Goal: Share content

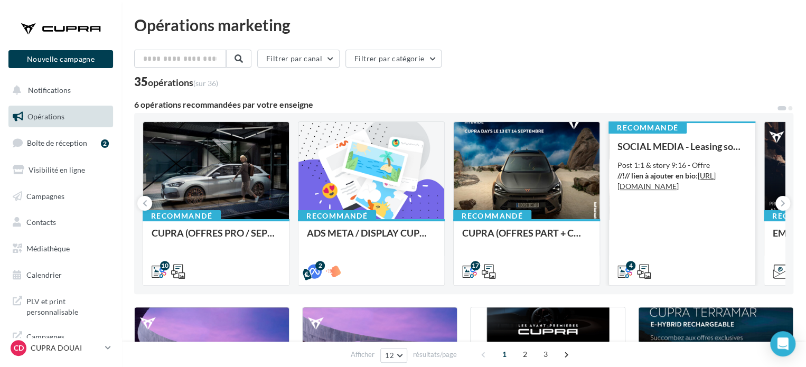
click at [666, 238] on div "SOCIAL MEDIA - Leasing social électrique - CUPRA Born Post 1:1 & story 9:16 - O…" at bounding box center [682, 208] width 129 height 135
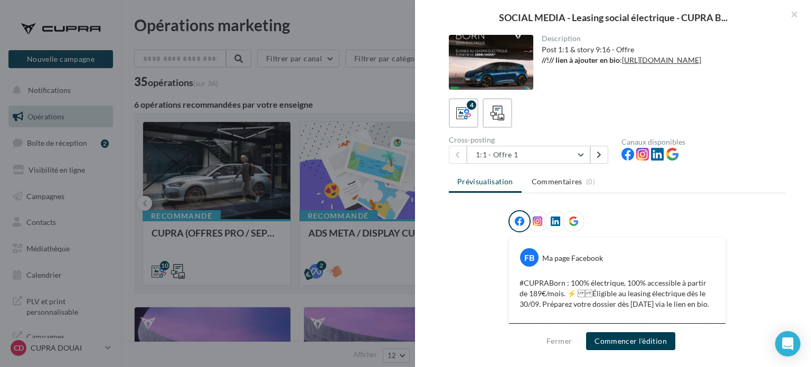
click at [502, 163] on div "Description Post 1:1 & story 9:16 - Offre //!// lien à ajouter en bio : https:/…" at bounding box center [617, 184] width 405 height 298
click at [509, 152] on button "1:1 - Offre 1" at bounding box center [529, 155] width 124 height 18
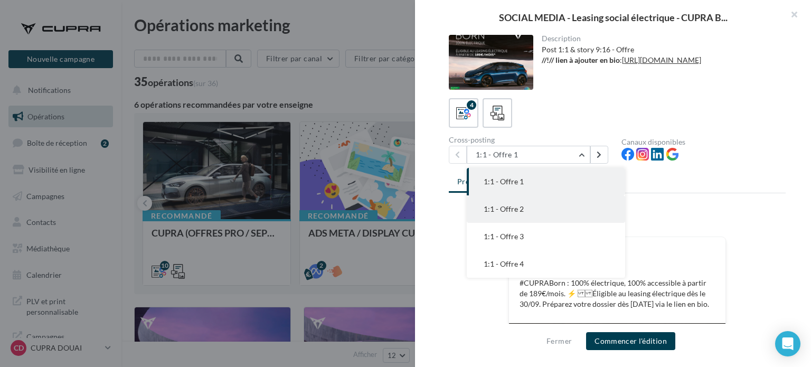
click at [514, 211] on span "1:1 - Offre 2" at bounding box center [504, 208] width 40 height 9
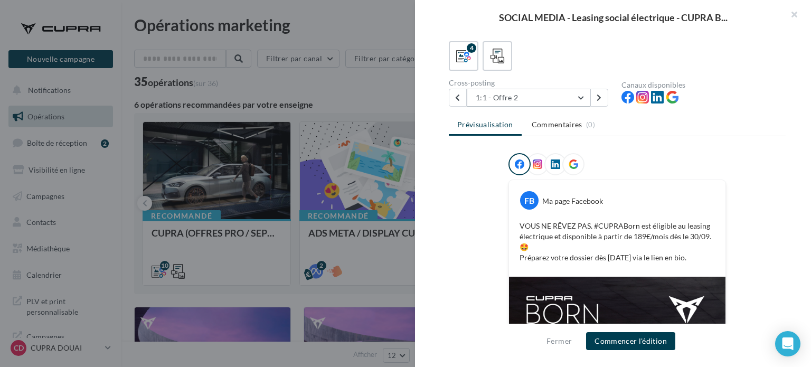
scroll to position [18, 0]
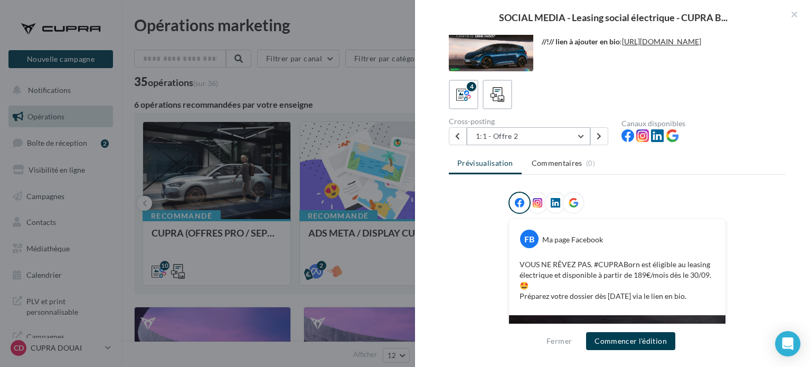
drag, startPoint x: 491, startPoint y: 142, endPoint x: 498, endPoint y: 140, distance: 7.2
click at [491, 142] on button "1:1 - Offre 2" at bounding box center [529, 136] width 124 height 18
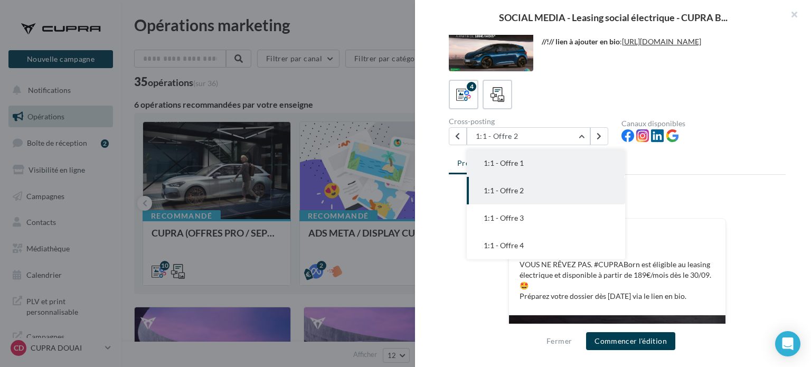
click at [513, 164] on span "1:1 - Offre 1" at bounding box center [504, 162] width 40 height 9
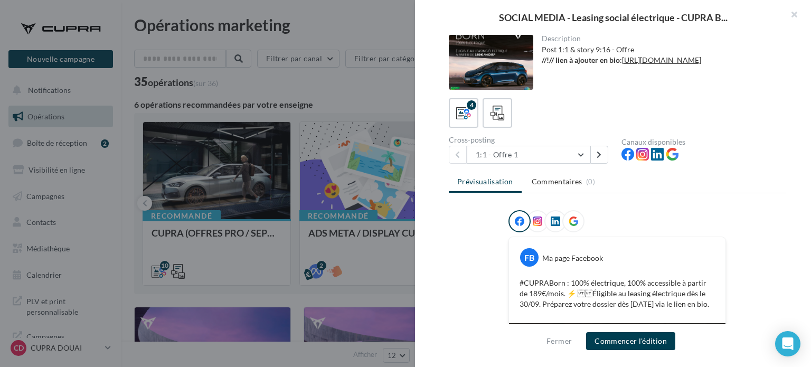
scroll to position [106, 0]
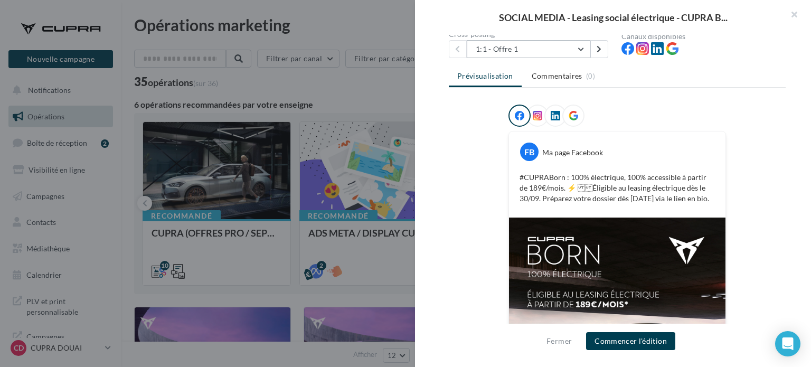
drag, startPoint x: 539, startPoint y: 52, endPoint x: 535, endPoint y: 67, distance: 15.4
click at [539, 52] on button "1:1 - Offre 1" at bounding box center [529, 49] width 124 height 18
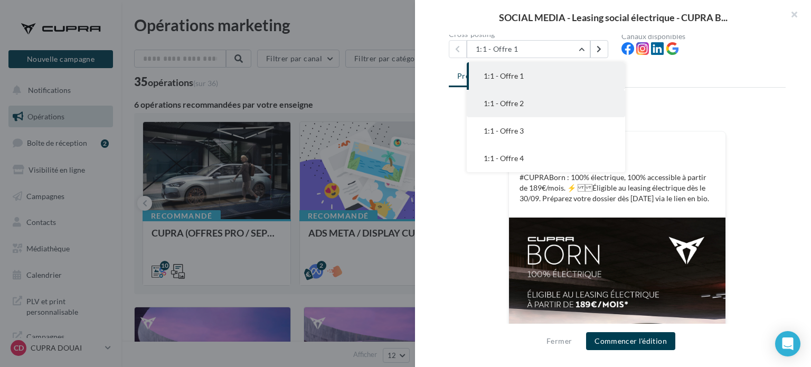
click at [511, 107] on span "1:1 - Offre 2" at bounding box center [504, 103] width 40 height 9
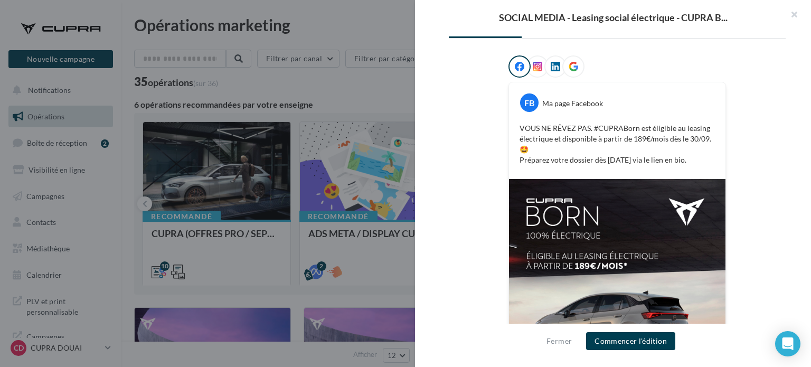
scroll to position [124, 0]
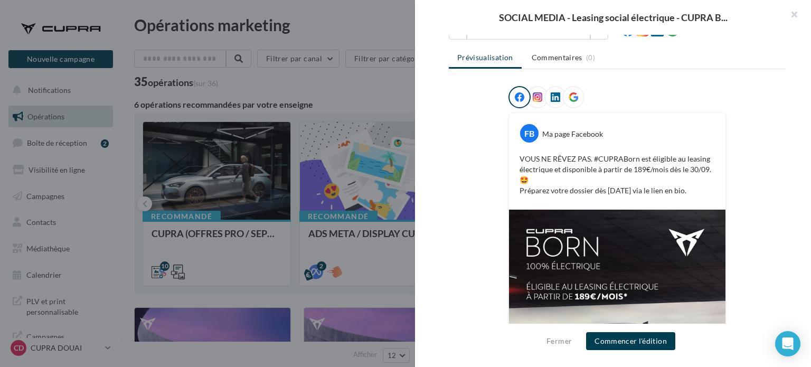
click at [573, 92] on icon at bounding box center [574, 97] width 10 height 10
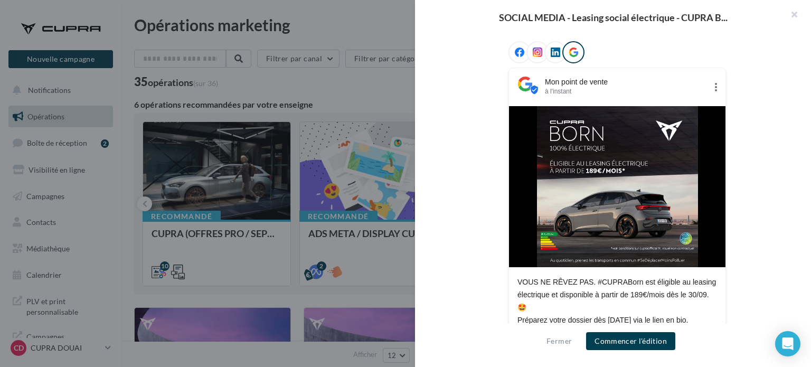
scroll to position [101, 0]
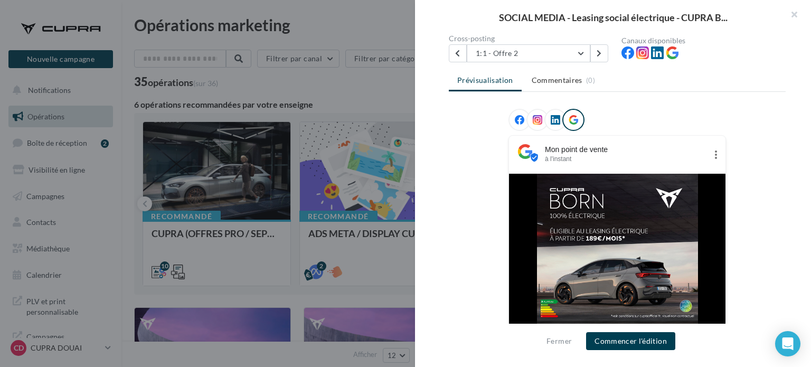
click at [551, 115] on icon at bounding box center [556, 120] width 10 height 10
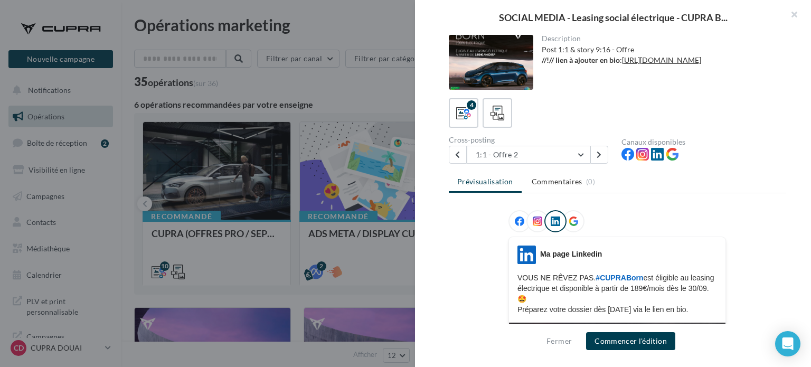
click at [540, 220] on div at bounding box center [538, 221] width 22 height 22
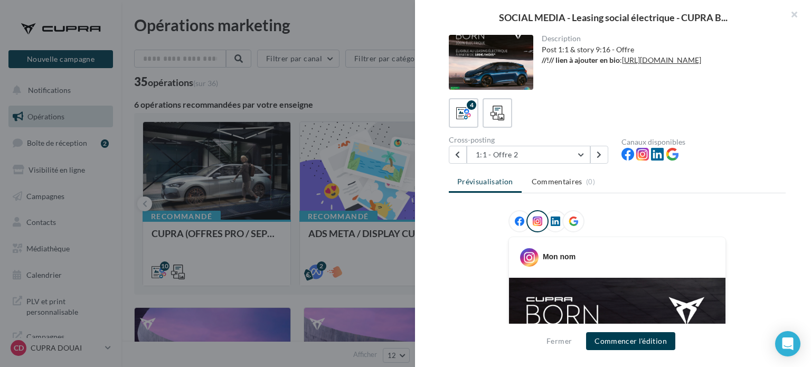
click at [516, 220] on icon at bounding box center [520, 222] width 10 height 10
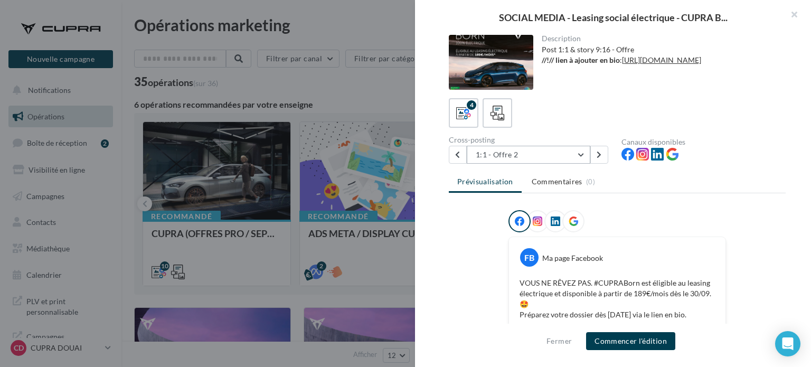
click at [507, 155] on button "1:1 - Offre 2" at bounding box center [529, 155] width 124 height 18
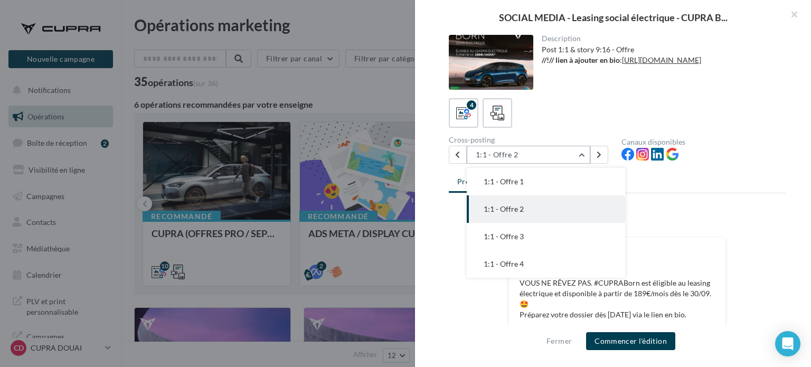
click at [507, 155] on button "1:1 - Offre 2" at bounding box center [529, 155] width 124 height 18
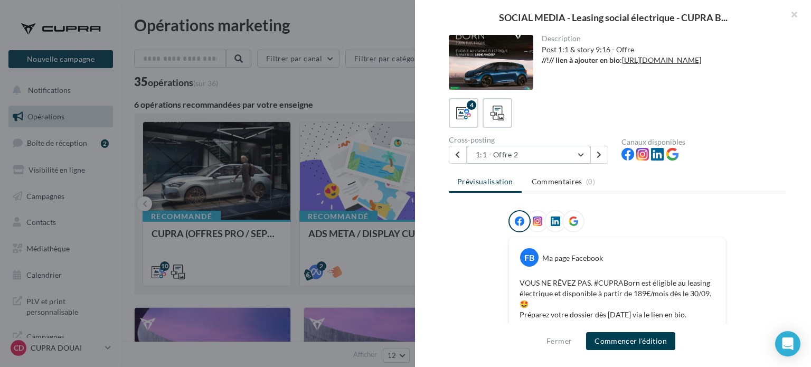
click at [507, 155] on button "1:1 - Offre 2" at bounding box center [529, 155] width 124 height 18
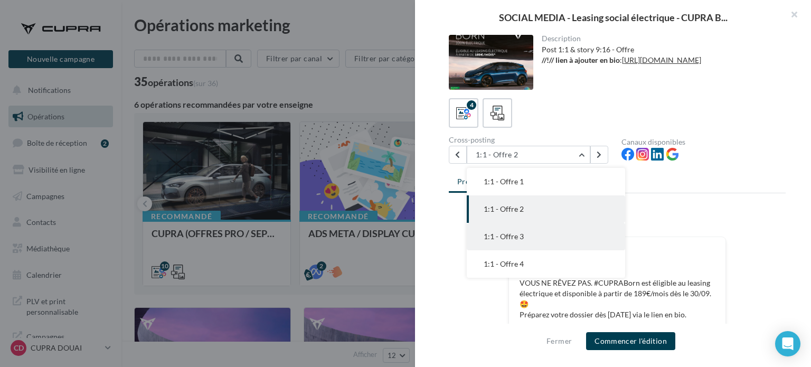
click at [501, 236] on span "1:1 - Offre 3" at bounding box center [504, 236] width 40 height 9
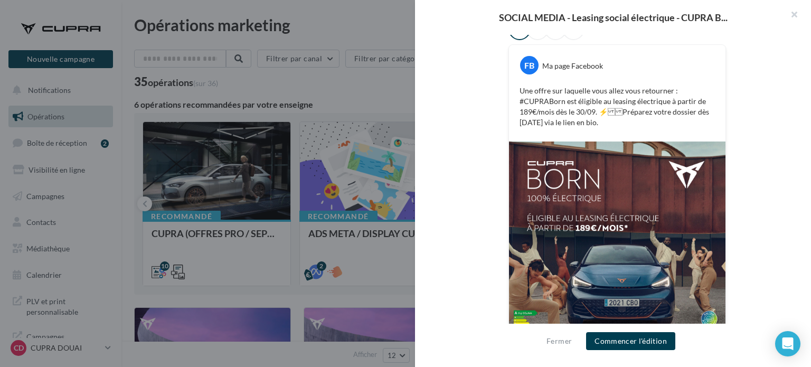
scroll to position [18, 0]
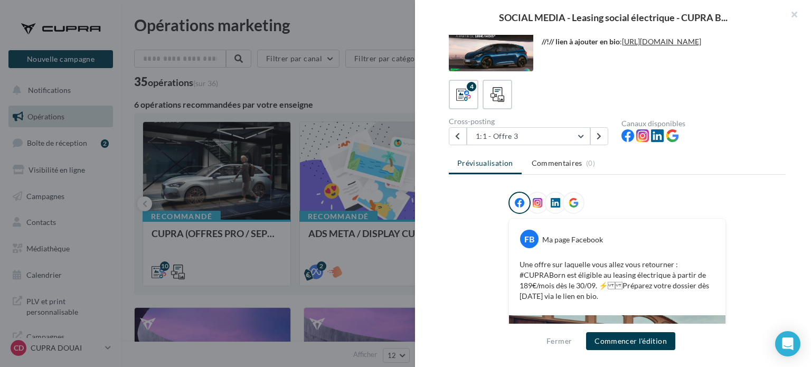
click at [518, 122] on div "Cross-posting" at bounding box center [531, 121] width 164 height 7
click at [517, 134] on button "1:1 - Offre 3" at bounding box center [529, 136] width 124 height 18
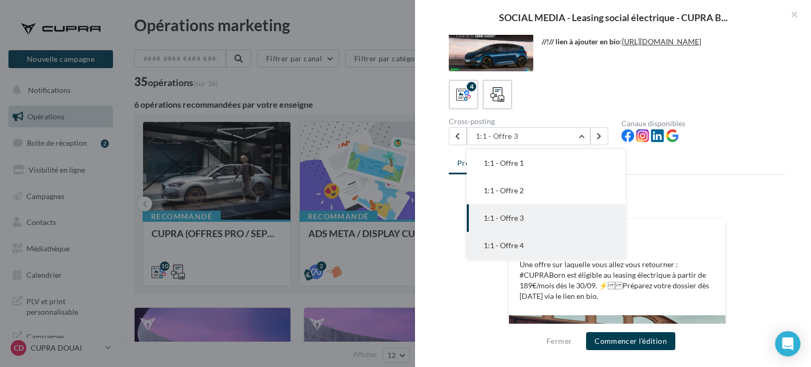
click at [495, 239] on button "1:1 - Offre 4" at bounding box center [546, 245] width 158 height 27
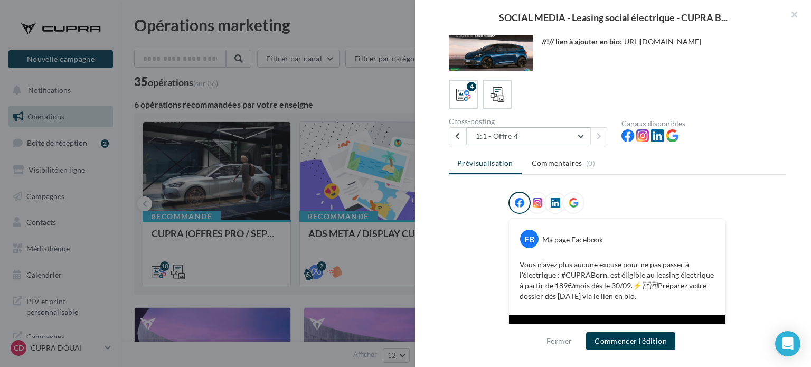
click at [499, 133] on button "1:1 - Offre 4" at bounding box center [529, 136] width 124 height 18
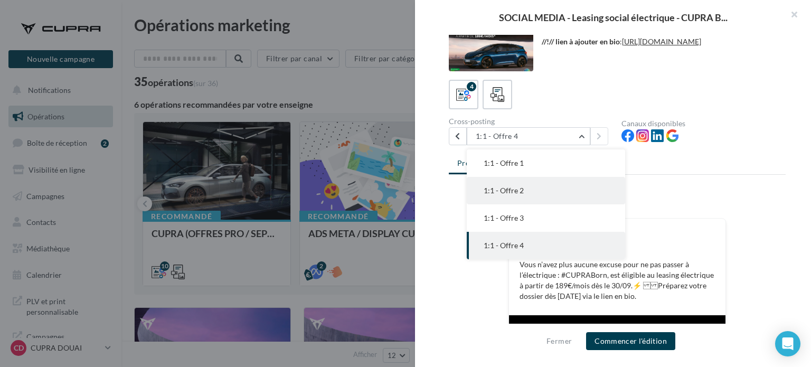
click at [497, 196] on button "1:1 - Offre 2" at bounding box center [546, 190] width 158 height 27
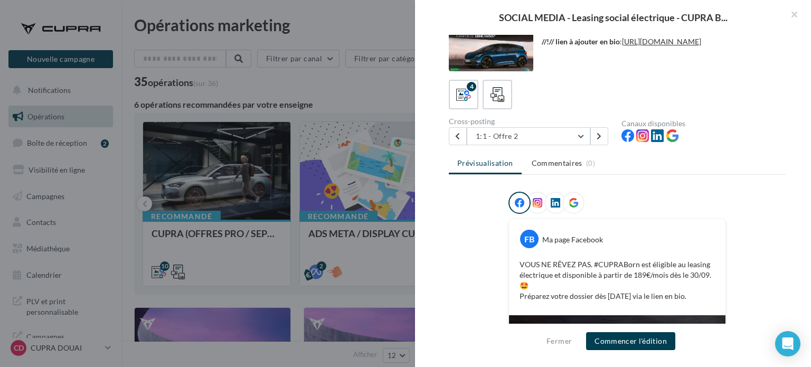
click at [619, 98] on div "4" at bounding box center [617, 95] width 337 height 30
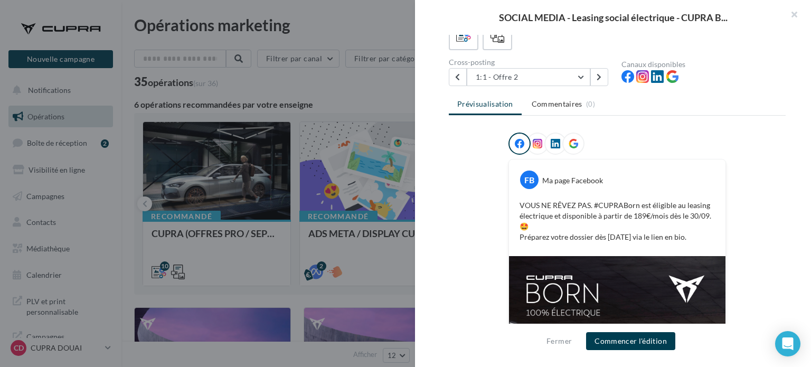
scroll to position [71, 0]
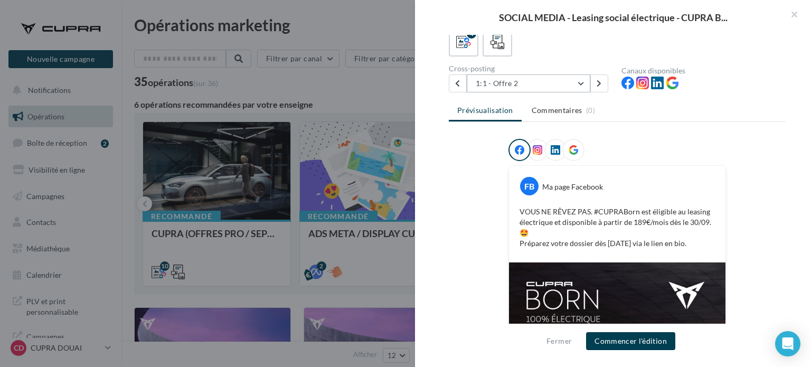
click at [530, 83] on button "1:1 - Offre 2" at bounding box center [529, 83] width 124 height 18
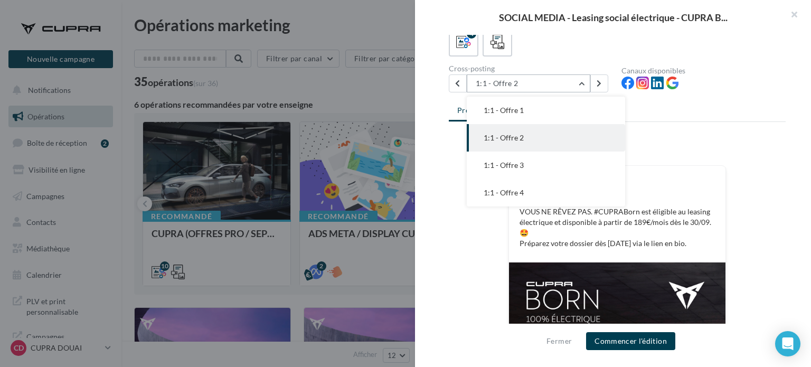
click at [530, 83] on button "1:1 - Offre 2" at bounding box center [529, 83] width 124 height 18
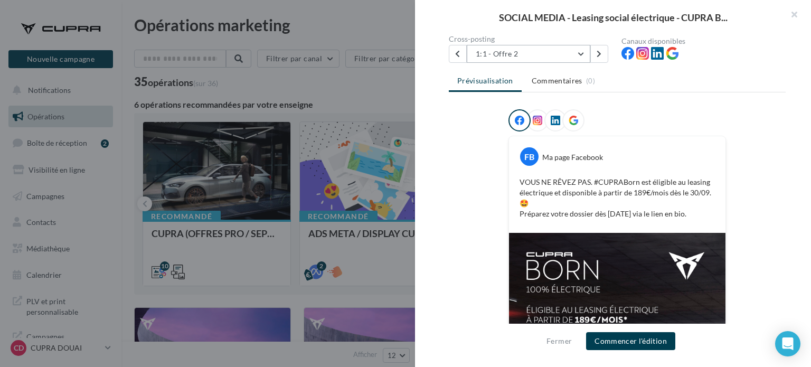
scroll to position [124, 0]
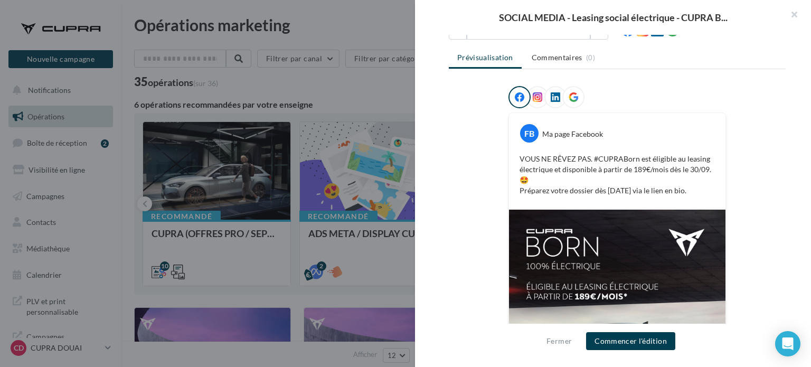
drag, startPoint x: 698, startPoint y: 188, endPoint x: 511, endPoint y: 156, distance: 189.1
click at [512, 156] on div "VOUS NE RÊVEZ PAS. #CUPRABorn est éligible au leasing électrique et disponible …" at bounding box center [617, 175] width 211 height 48
click at [621, 181] on p "VOUS NE RÊVEZ PAS. #CUPRABorn est éligible au leasing électrique et disponible …" at bounding box center [617, 175] width 195 height 42
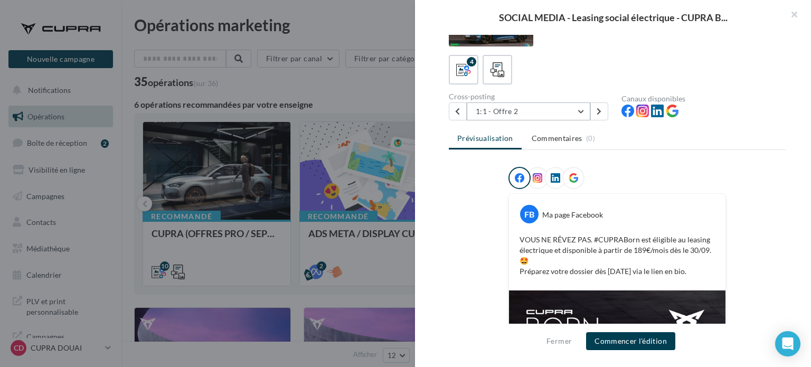
scroll to position [0, 0]
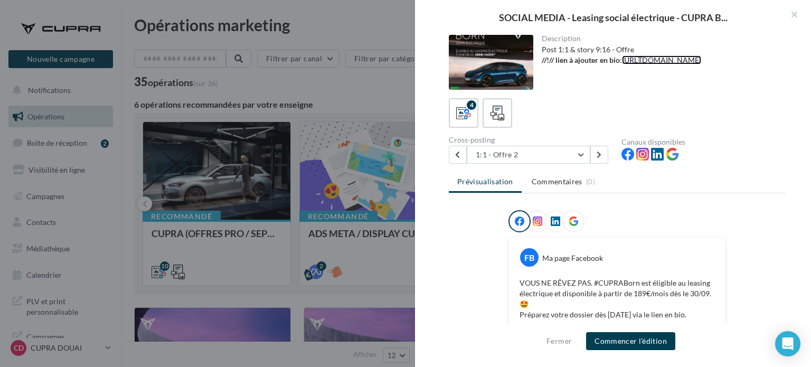
click at [664, 59] on link "[URL][DOMAIN_NAME]" at bounding box center [661, 59] width 79 height 9
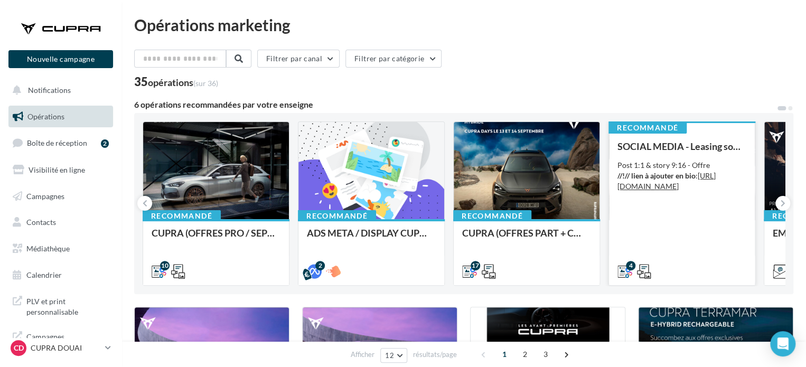
click at [695, 246] on div "SOCIAL MEDIA - Leasing social électrique - CUPRA Born Post 1:1 & story 9:16 - O…" at bounding box center [682, 208] width 129 height 135
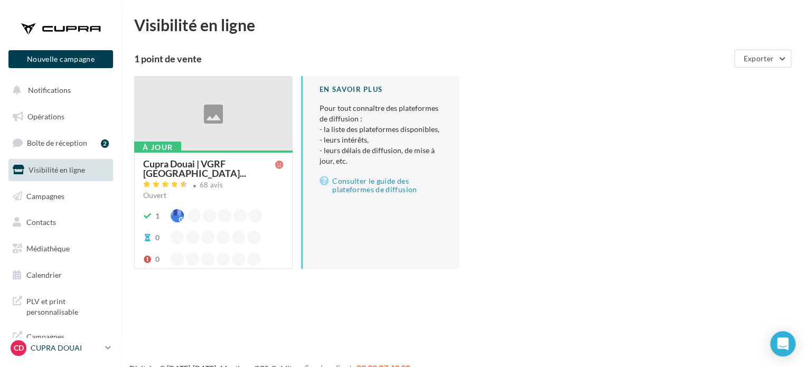
click at [99, 347] on p "CUPRA DOUAI" at bounding box center [66, 348] width 70 height 11
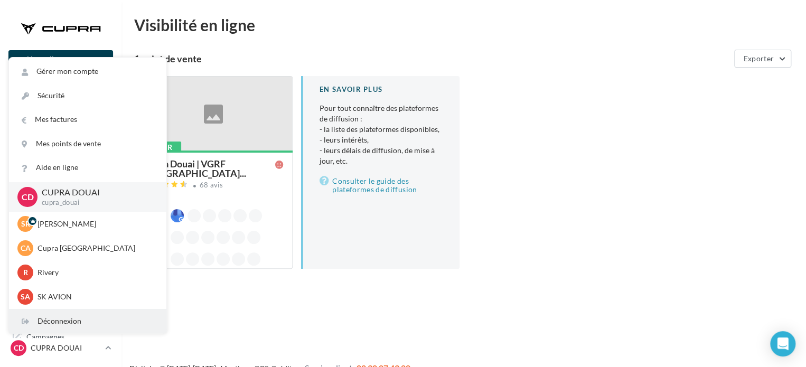
click at [77, 326] on div "Déconnexion" at bounding box center [87, 322] width 157 height 24
